Goal: Information Seeking & Learning: Find specific fact

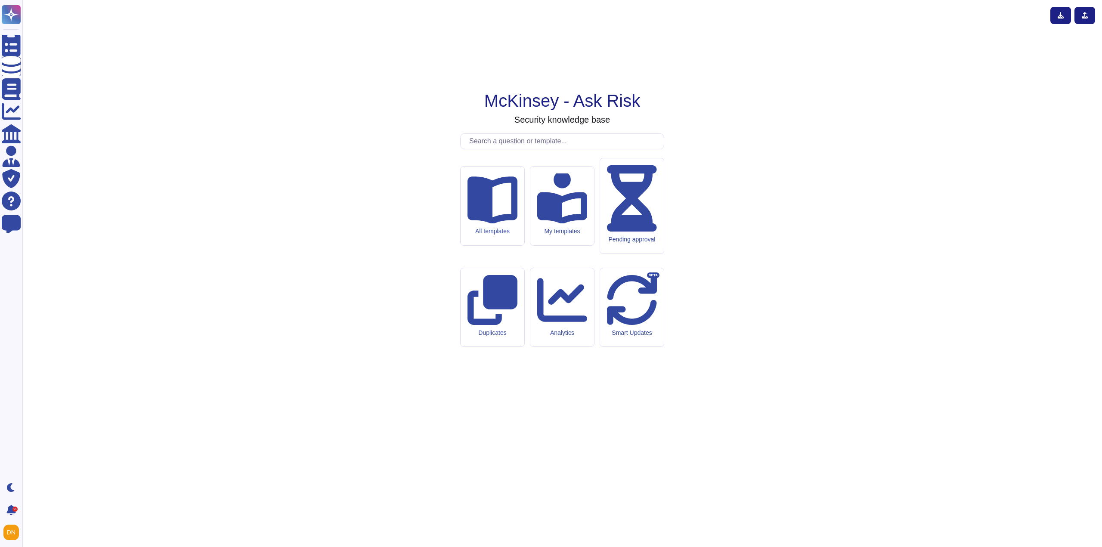
click at [525, 149] on input "text" at bounding box center [564, 141] width 199 height 15
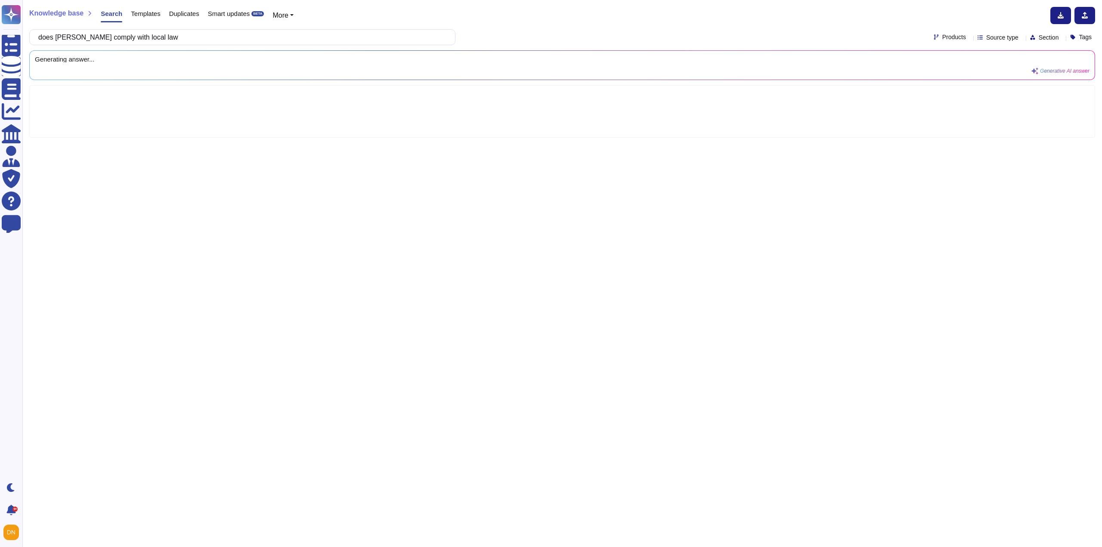
type input "does [PERSON_NAME] comply with local law"
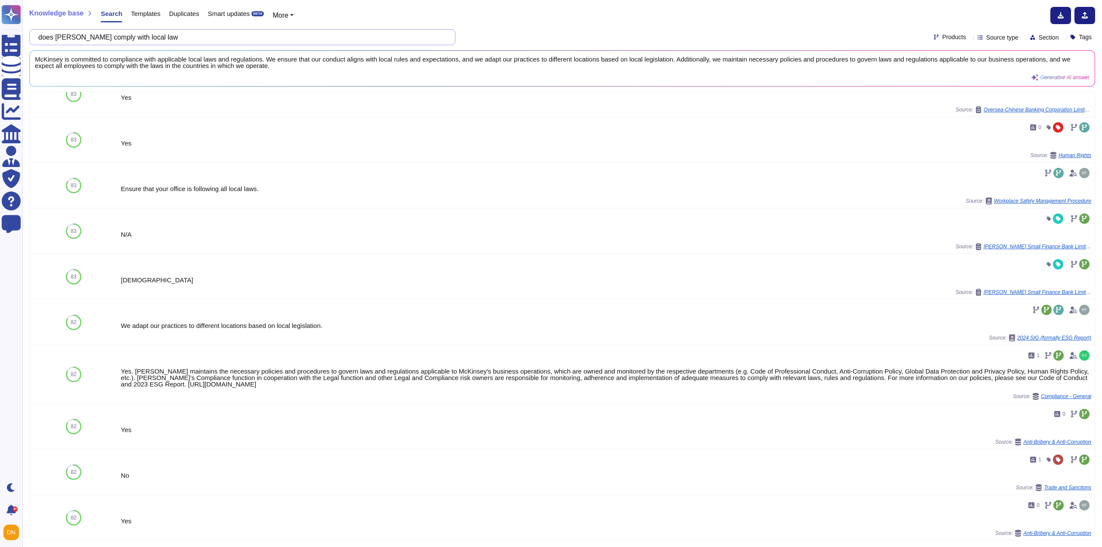
scroll to position [256, 0]
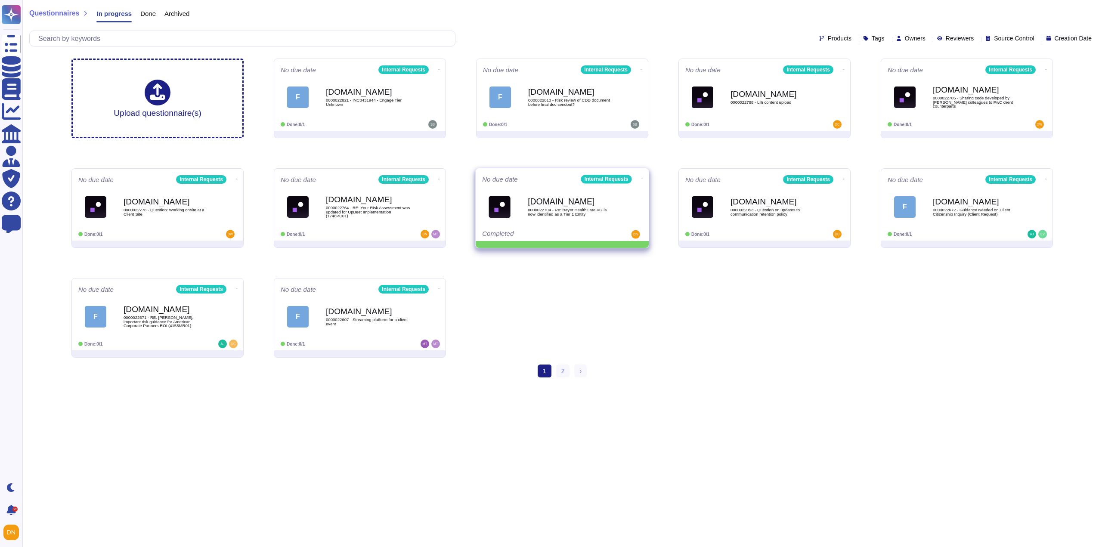
click at [641, 178] on icon at bounding box center [642, 179] width 2 height 2
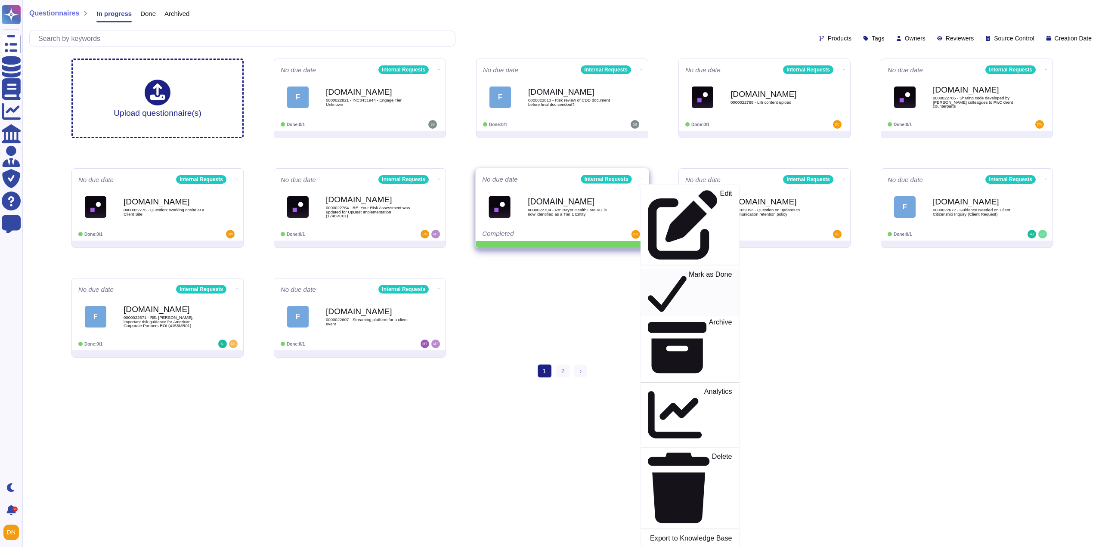
click at [689, 271] on p "Mark as Done" at bounding box center [710, 293] width 43 height 44
